Goal: Transaction & Acquisition: Book appointment/travel/reservation

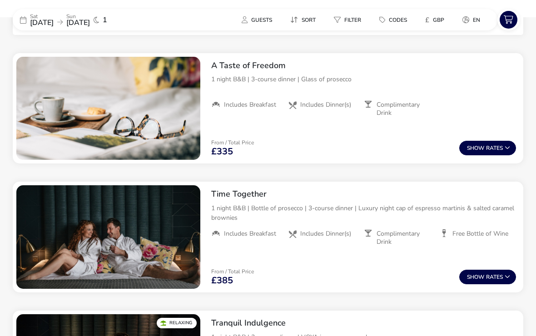
scroll to position [336, 0]
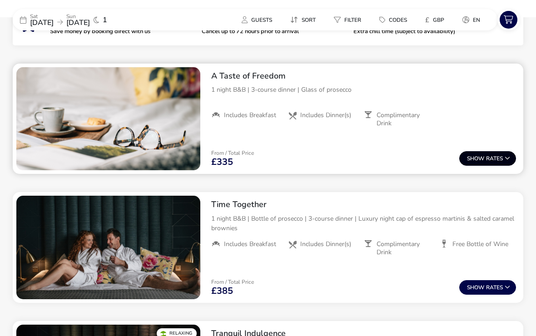
click at [489, 158] on button "Show Rates" at bounding box center [487, 158] width 57 height 15
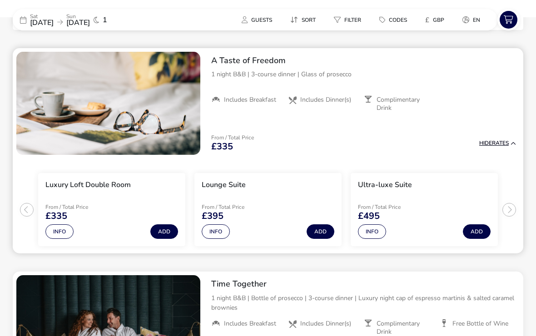
scroll to position [354, 0]
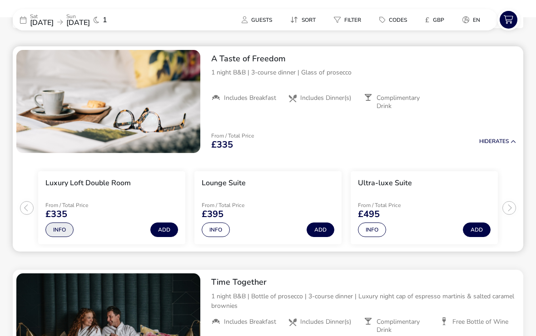
click at [64, 230] on button "Info" at bounding box center [59, 229] width 28 height 15
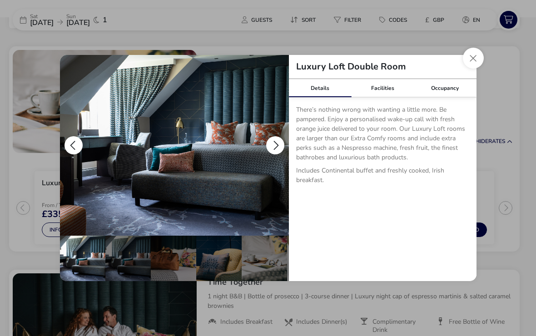
click at [272, 146] on button "details" at bounding box center [275, 145] width 18 height 18
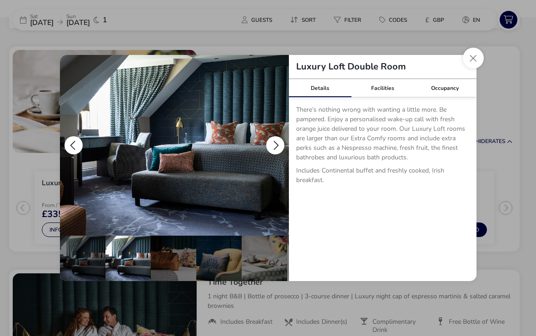
click at [275, 148] on button "details" at bounding box center [275, 145] width 18 height 18
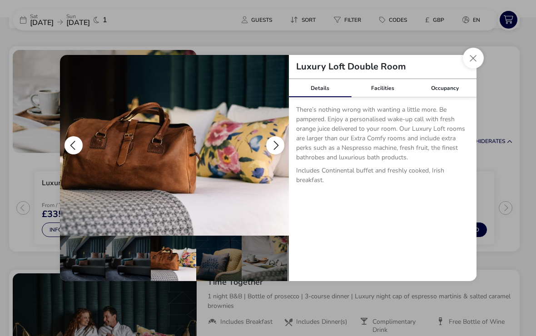
scroll to position [0, 91]
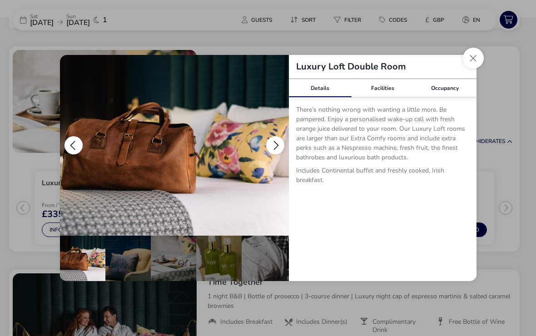
click at [271, 149] on button "details" at bounding box center [275, 145] width 18 height 18
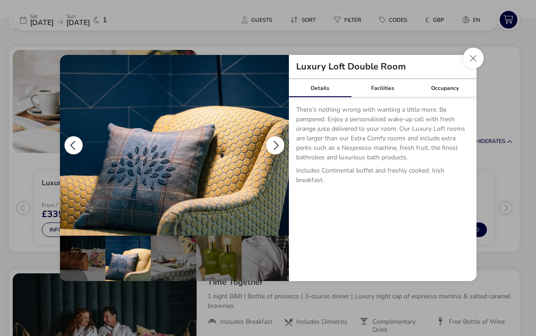
scroll to position [0, 182]
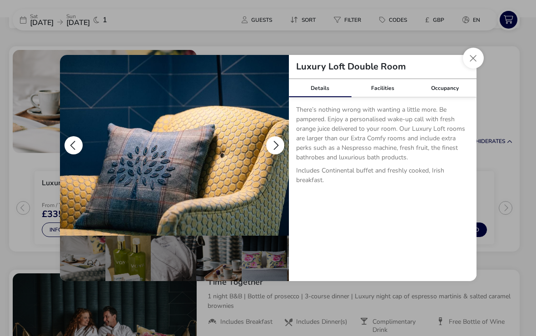
click at [275, 150] on button "details" at bounding box center [275, 145] width 18 height 18
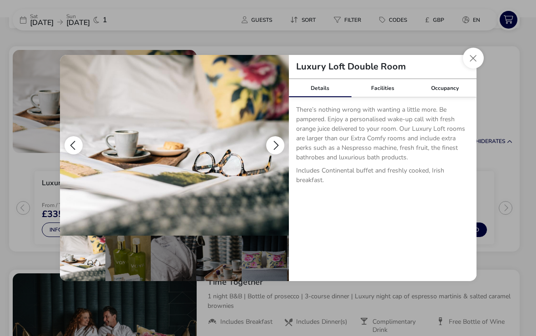
scroll to position [0, 225]
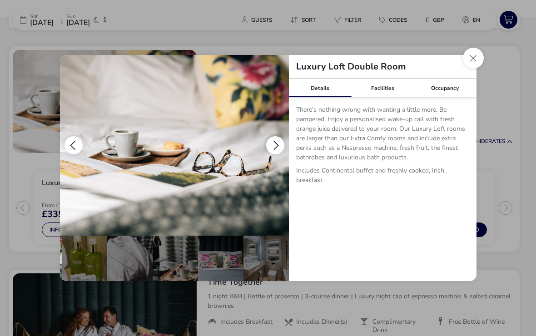
click at [279, 149] on button "details" at bounding box center [275, 145] width 18 height 18
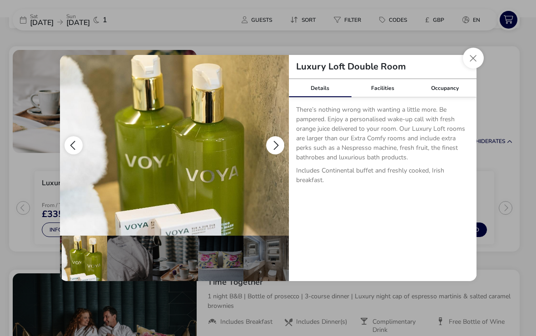
click at [281, 146] on button "details" at bounding box center [275, 145] width 18 height 18
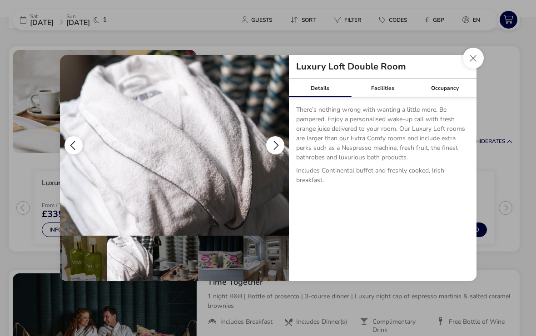
click at [279, 147] on button "details" at bounding box center [275, 145] width 18 height 18
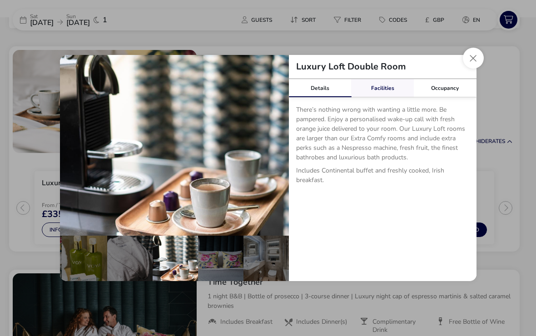
click at [386, 94] on div "Facilities" at bounding box center [382, 88] width 63 height 18
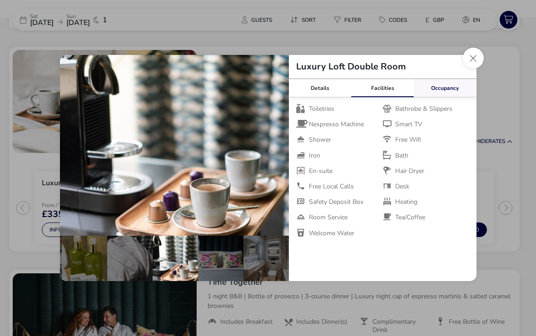
click at [451, 90] on div "Occupancy" at bounding box center [445, 88] width 63 height 18
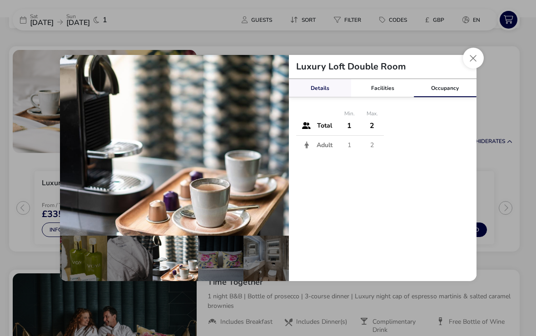
click at [326, 92] on div "Details" at bounding box center [320, 88] width 63 height 18
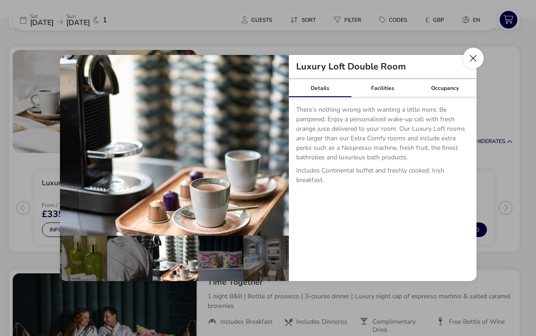
click at [476, 58] on button "Close dialog" at bounding box center [473, 58] width 21 height 21
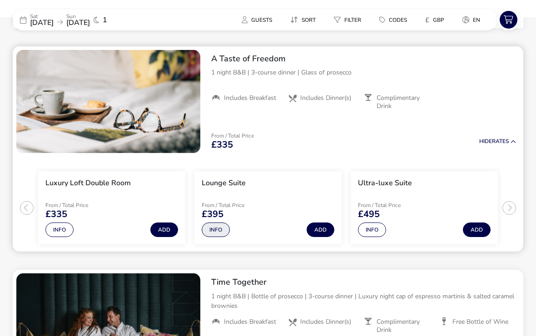
click at [213, 231] on button "Info" at bounding box center [216, 229] width 28 height 15
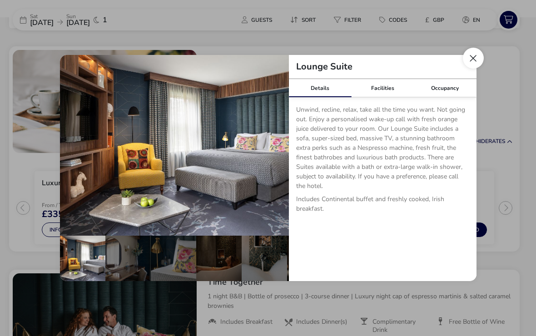
click at [475, 62] on button "Close dialog" at bounding box center [473, 58] width 21 height 21
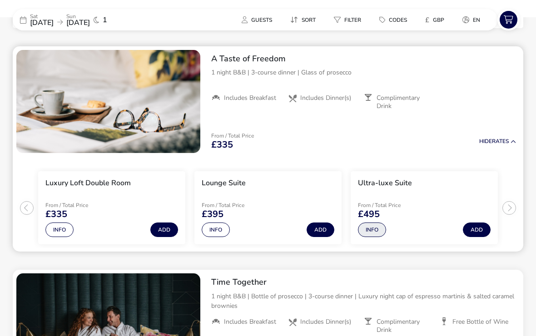
click at [378, 226] on button "Info" at bounding box center [372, 229] width 28 height 15
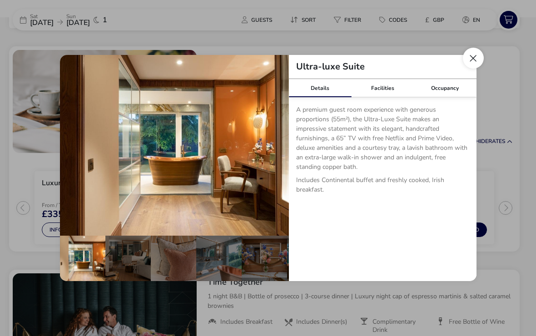
click at [476, 57] on button "Close dialog" at bounding box center [473, 58] width 21 height 21
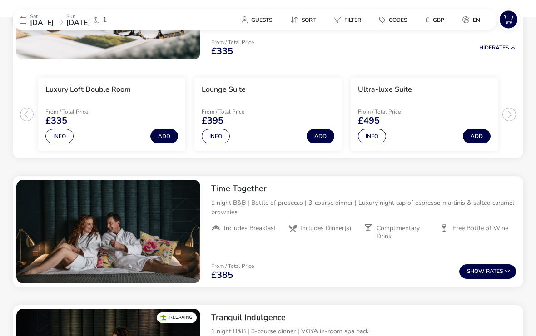
scroll to position [448, 0]
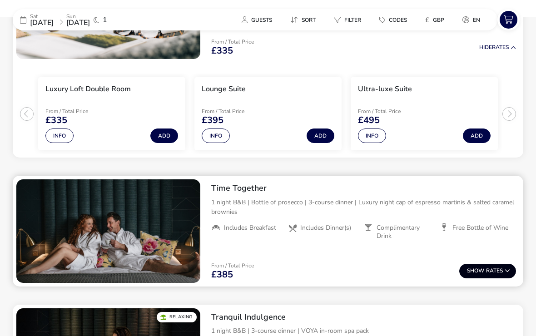
click at [488, 271] on button "Show Rates" at bounding box center [487, 271] width 57 height 15
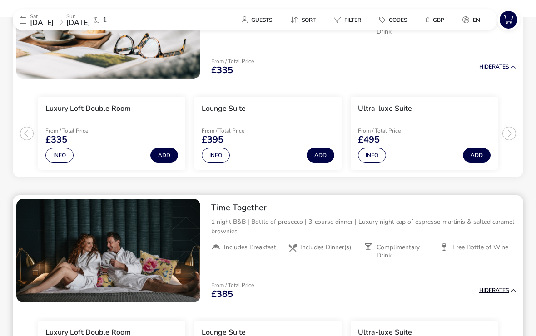
scroll to position [428, 0]
